Goal: Information Seeking & Learning: Learn about a topic

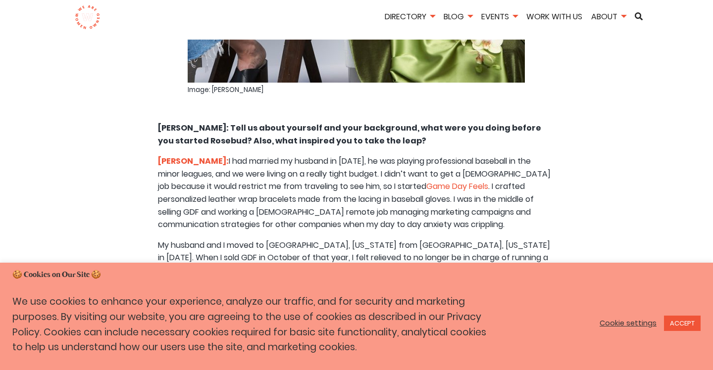
scroll to position [1932, 0]
click at [209, 156] on strong "[PERSON_NAME]:" at bounding box center [193, 161] width 71 height 11
click at [279, 181] on span ". I crafted personalized leather wrap bracelets made from the lacing in basebal…" at bounding box center [346, 206] width 376 height 50
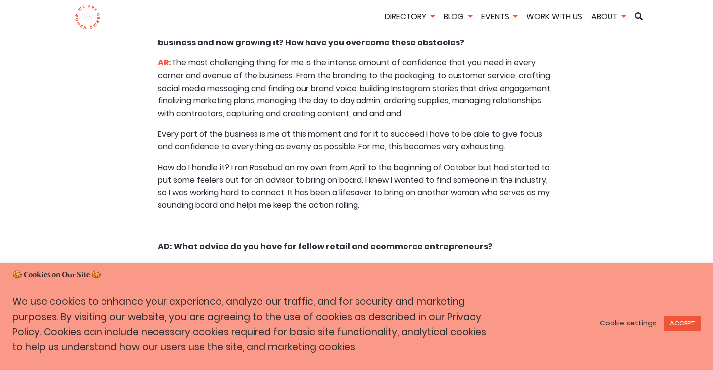
scroll to position [4184, 0]
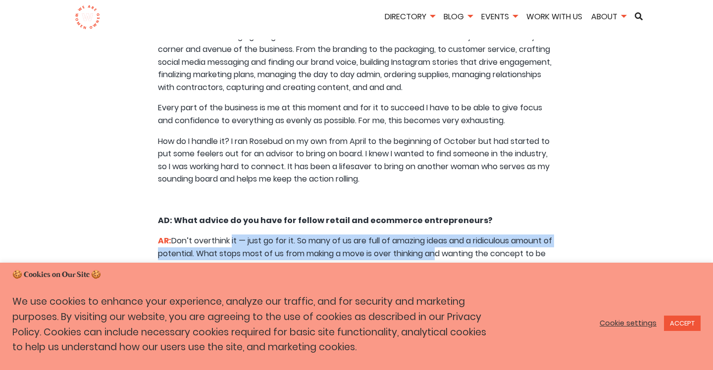
drag, startPoint x: 230, startPoint y: 135, endPoint x: 447, endPoint y: 142, distance: 217.5
click at [447, 235] on span "AR: Don’t overthink it — just go for it. So many of us are full of amazing idea…" at bounding box center [355, 253] width 394 height 37
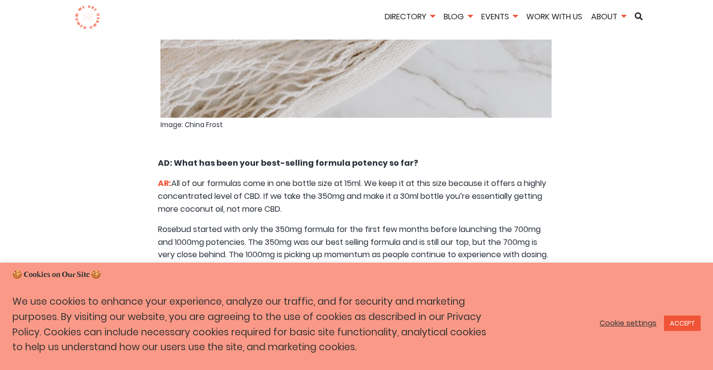
scroll to position [4970, 0]
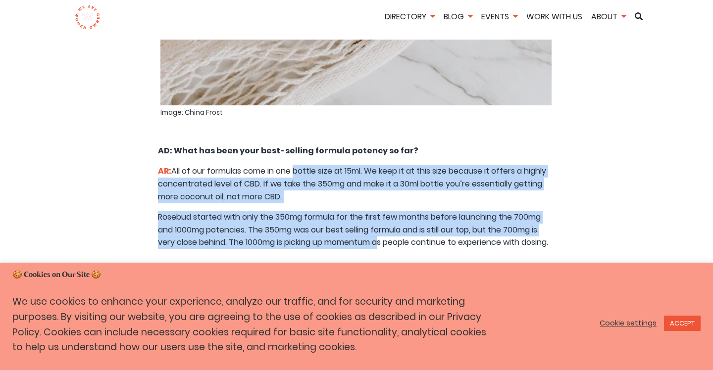
drag, startPoint x: 294, startPoint y: 66, endPoint x: 382, endPoint y: 135, distance: 111.9
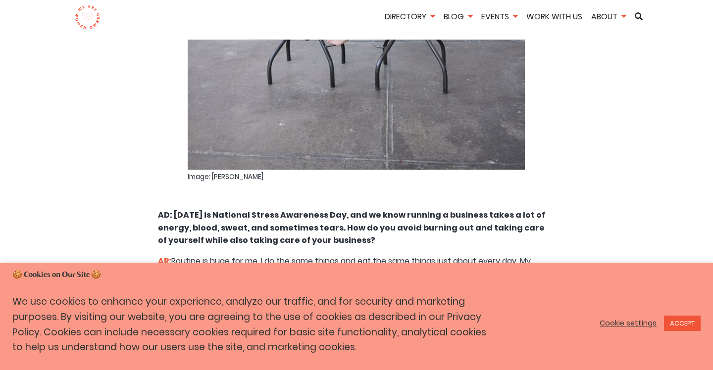
scroll to position [5594, 0]
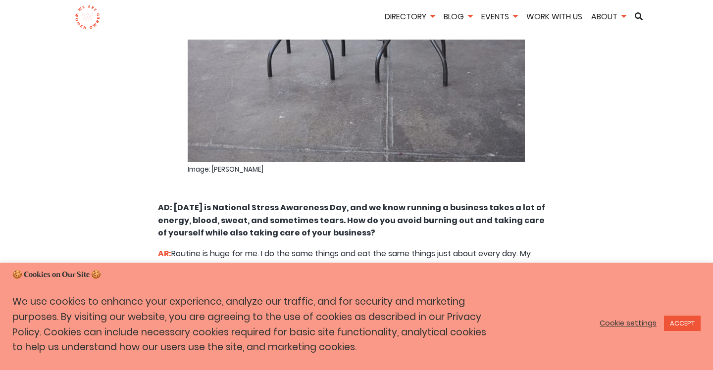
drag, startPoint x: 359, startPoint y: 114, endPoint x: 424, endPoint y: 197, distance: 104.8
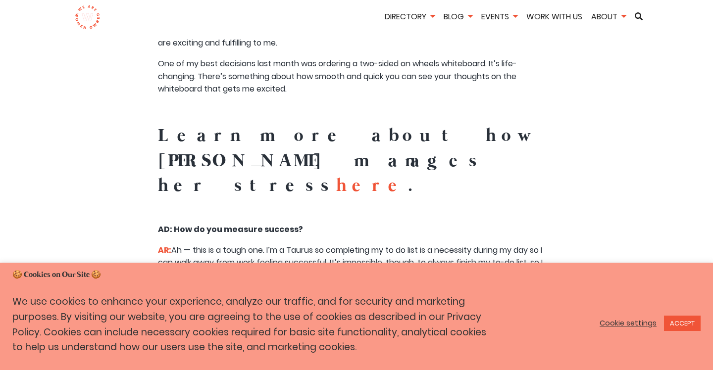
scroll to position [6098, 0]
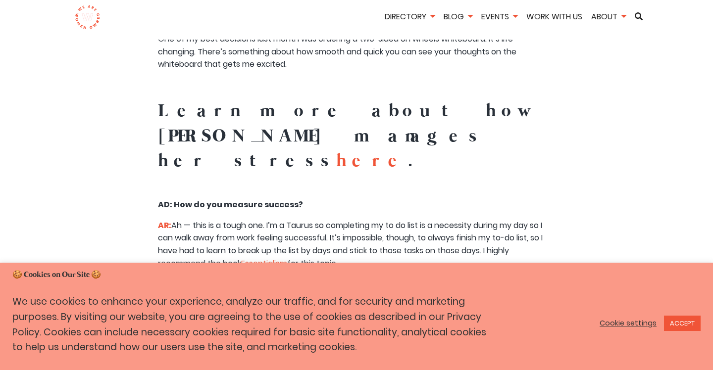
drag, startPoint x: 335, startPoint y: 73, endPoint x: 360, endPoint y: 114, distance: 48.0
click at [360, 219] on p "AR: Ah — this is a tough one. I’m a Taurus so completing my to do list is a nec…" at bounding box center [356, 244] width 396 height 51
click at [273, 258] on span "Essentialism" at bounding box center [264, 263] width 46 height 11
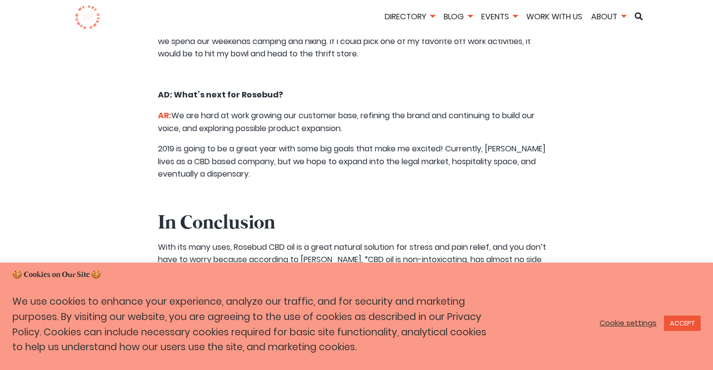
scroll to position [6478, 0]
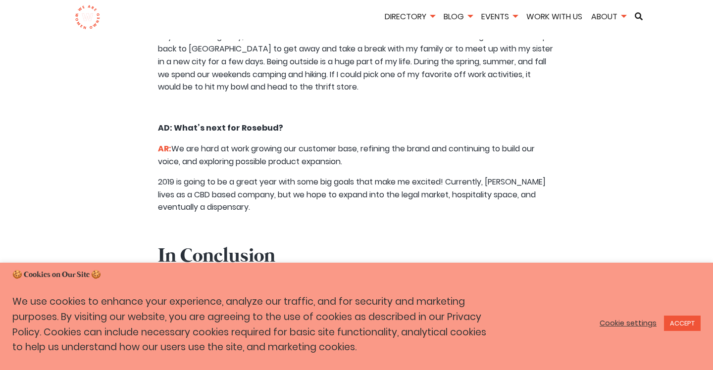
drag, startPoint x: 253, startPoint y: 132, endPoint x: 399, endPoint y: 188, distance: 157.1
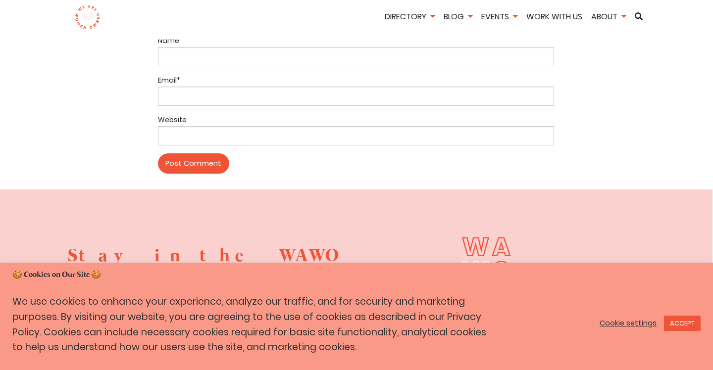
scroll to position [7600, 0]
